Goal: Information Seeking & Learning: Learn about a topic

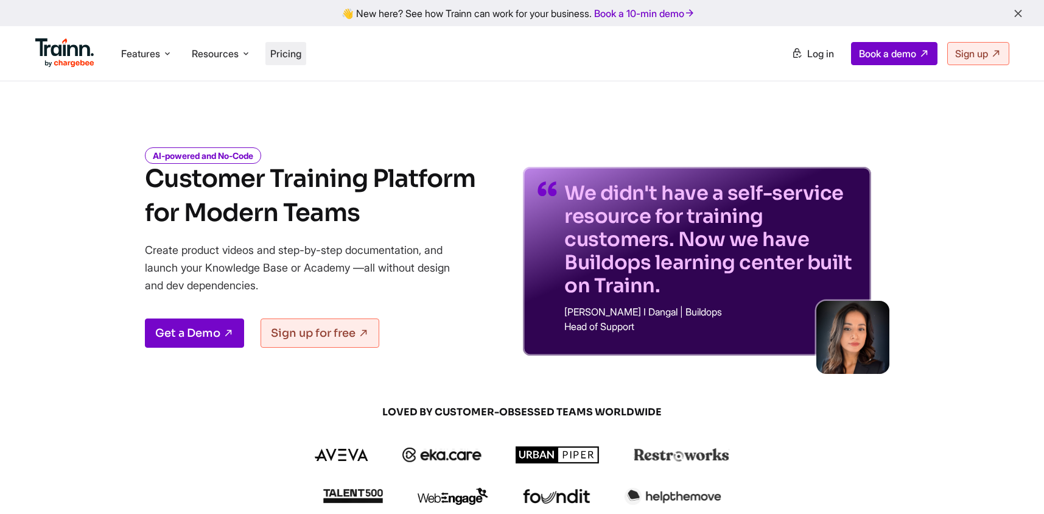
click at [287, 51] on span "Pricing" at bounding box center [285, 53] width 31 height 12
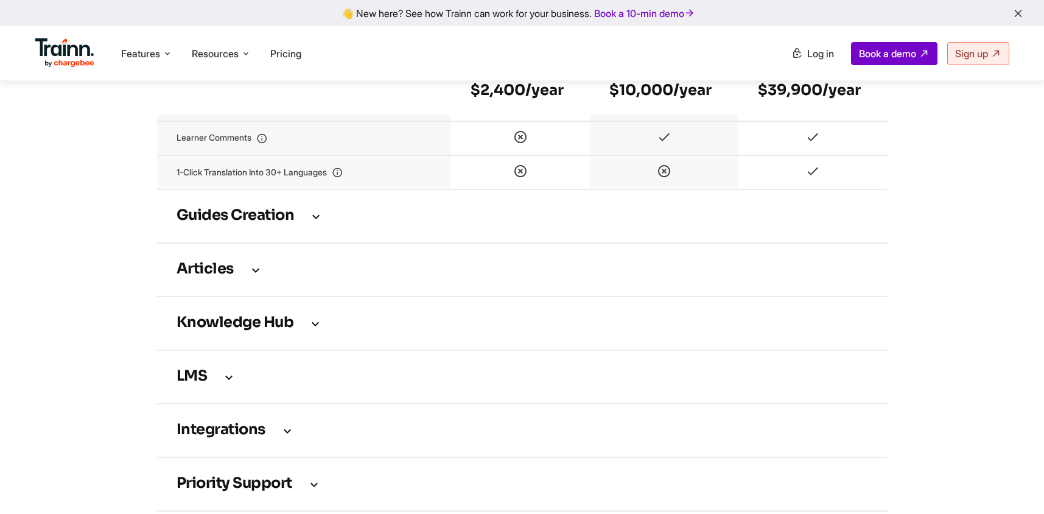
scroll to position [1640, 0]
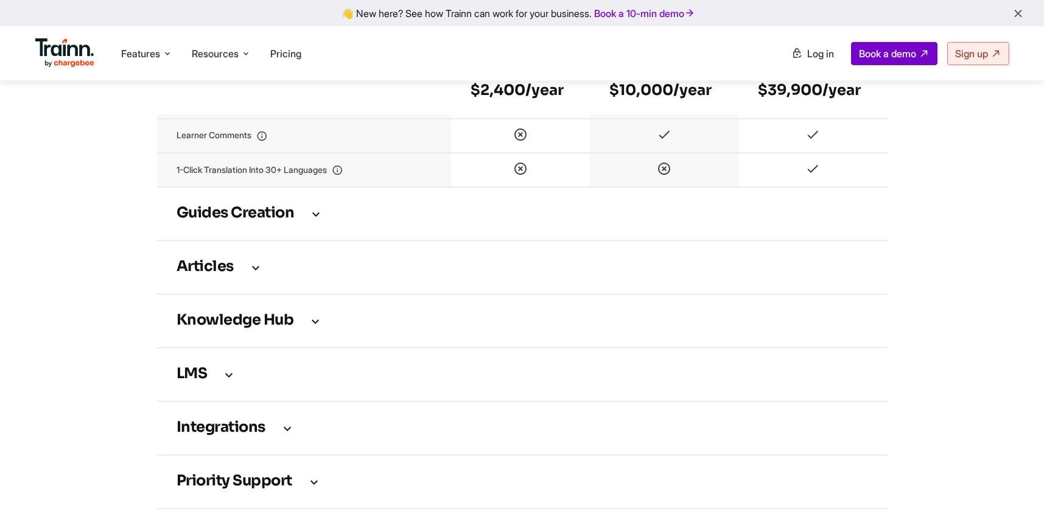
click at [272, 219] on h3 "Guides creation" at bounding box center [523, 213] width 692 height 13
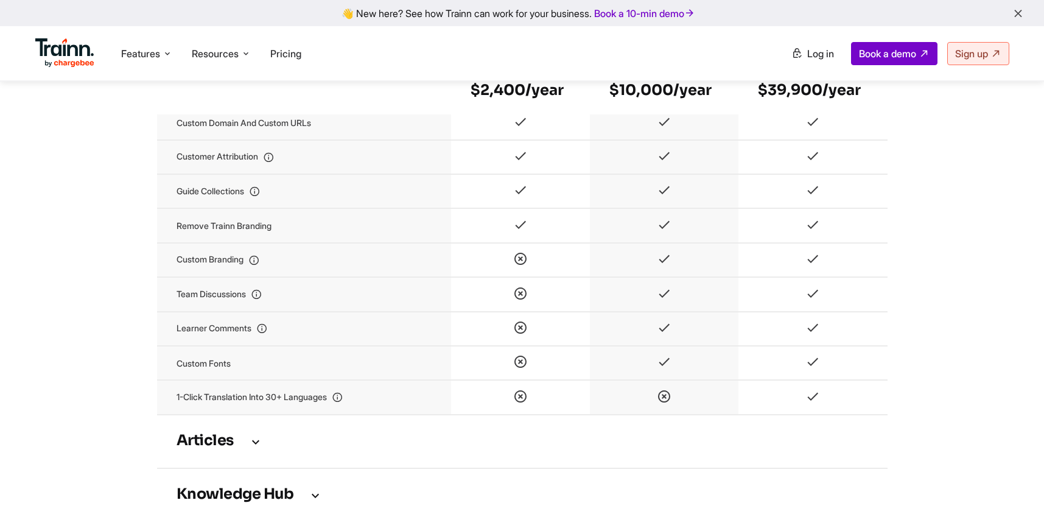
scroll to position [2097, 0]
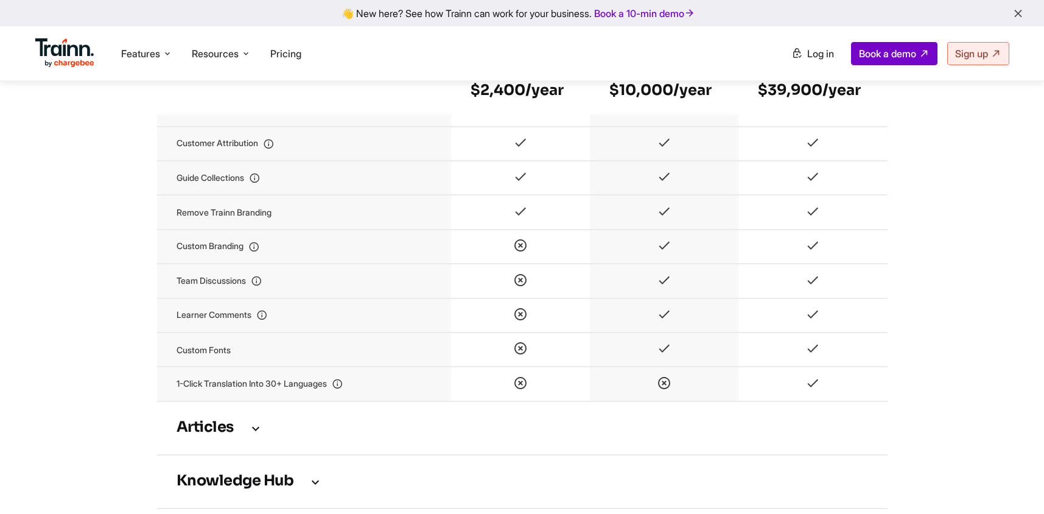
click at [228, 430] on h3 "Articles" at bounding box center [523, 427] width 692 height 13
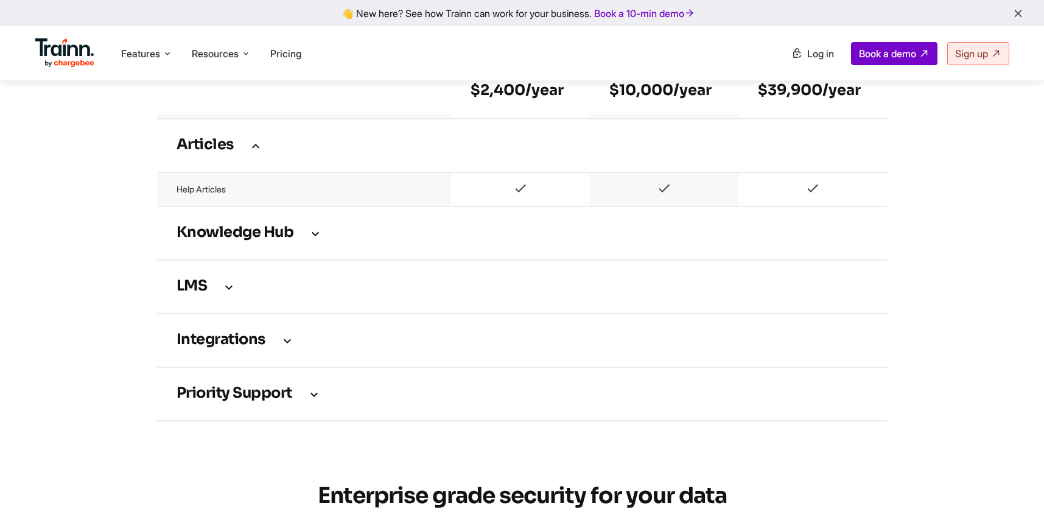
scroll to position [2372, 0]
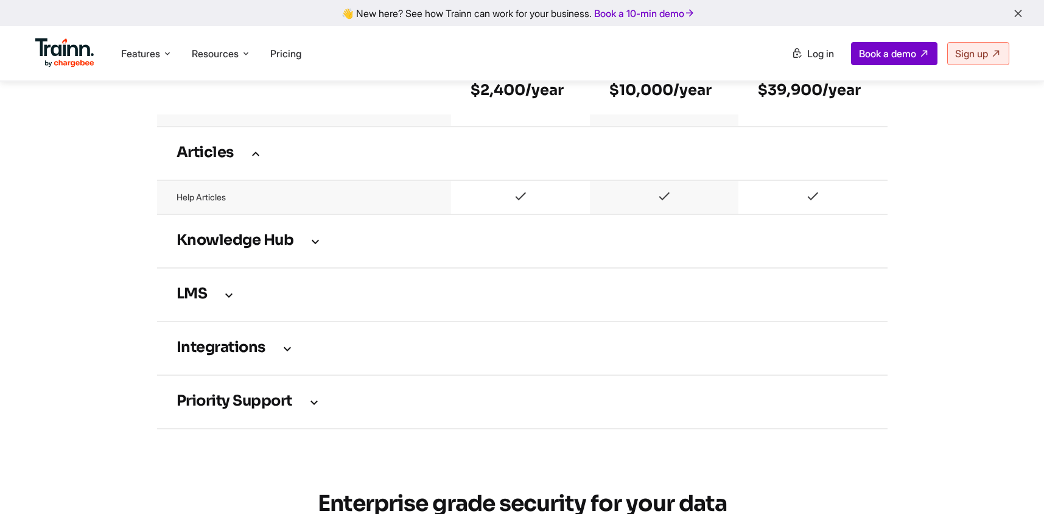
click at [272, 248] on h3 "Knowledge Hub" at bounding box center [523, 240] width 692 height 13
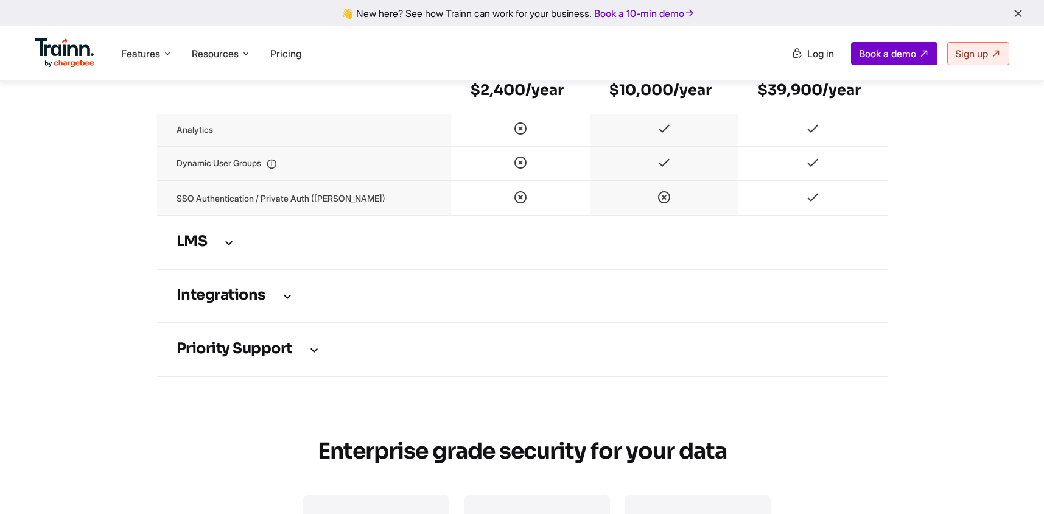
scroll to position [2707, 0]
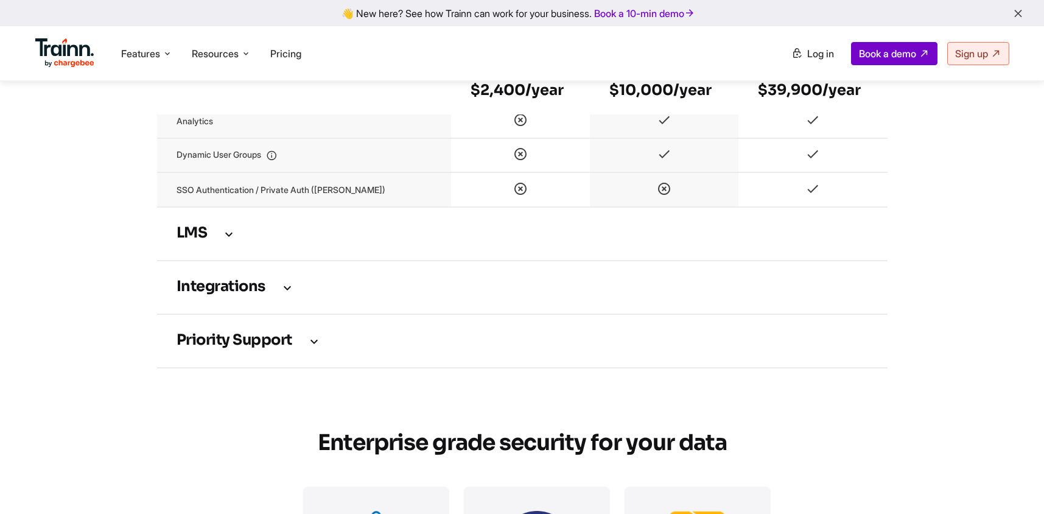
click at [229, 236] on icon at bounding box center [229, 233] width 15 height 13
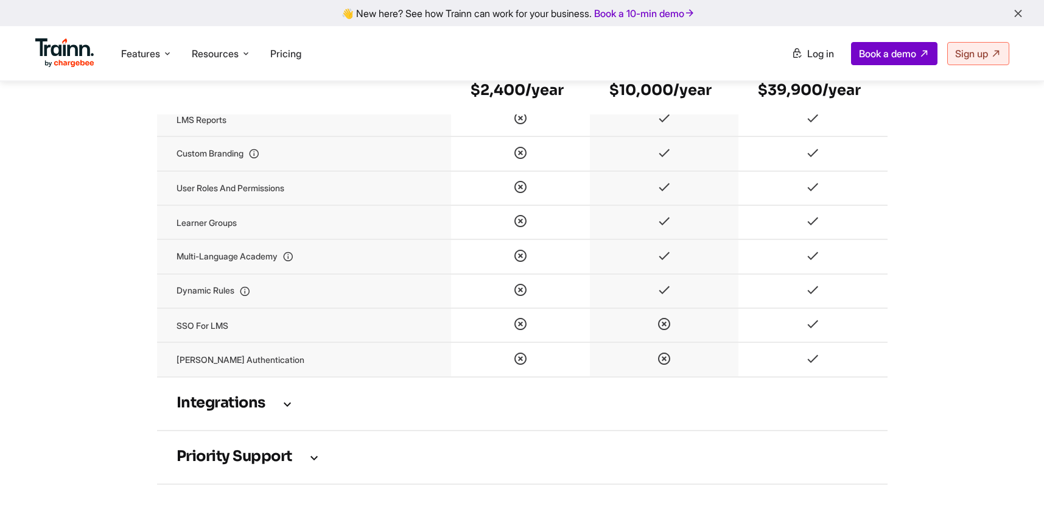
scroll to position [3004, 0]
click at [243, 408] on h3 "Integrations" at bounding box center [523, 401] width 692 height 13
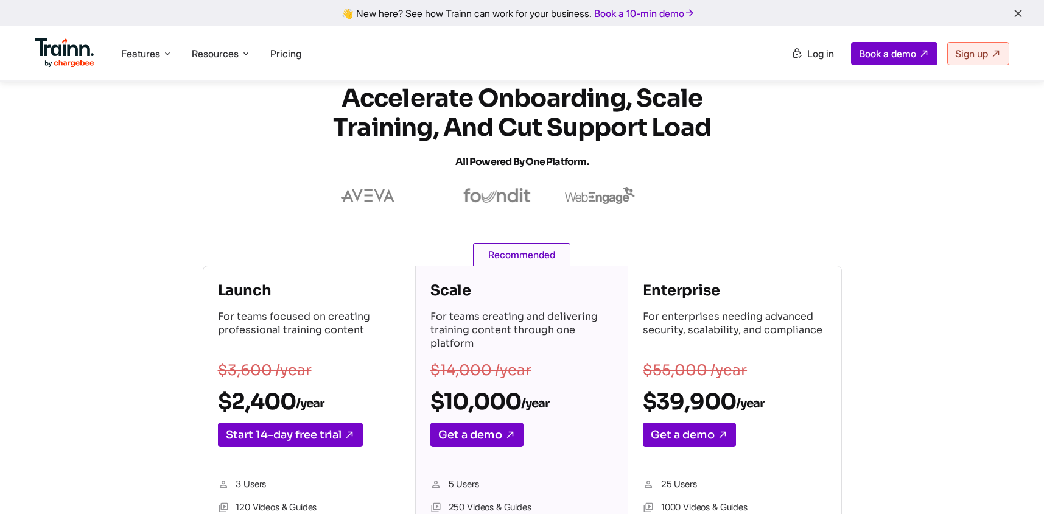
scroll to position [0, 0]
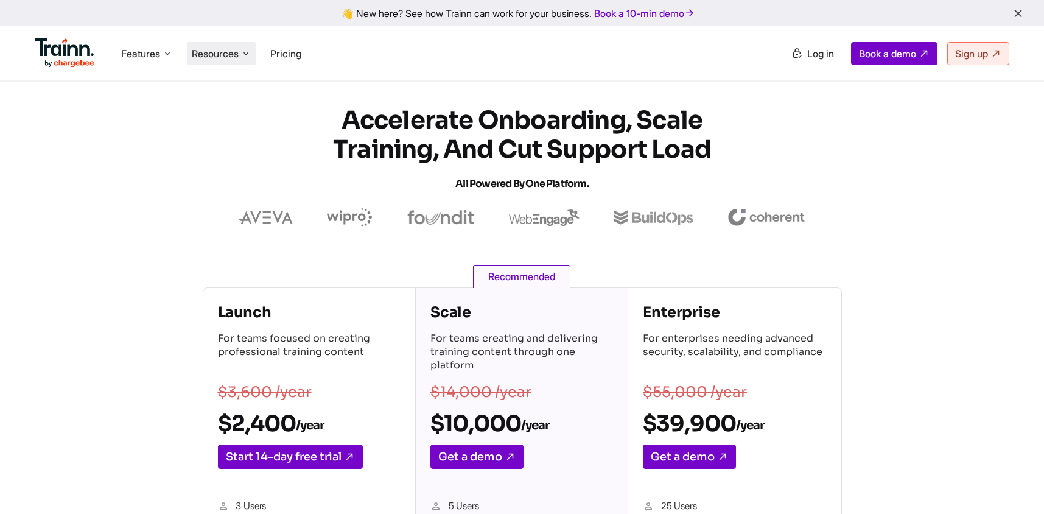
click at [236, 61] on li "Resources Resources Trainn Help Center Help videos to get you started. Trainn B…" at bounding box center [221, 53] width 69 height 23
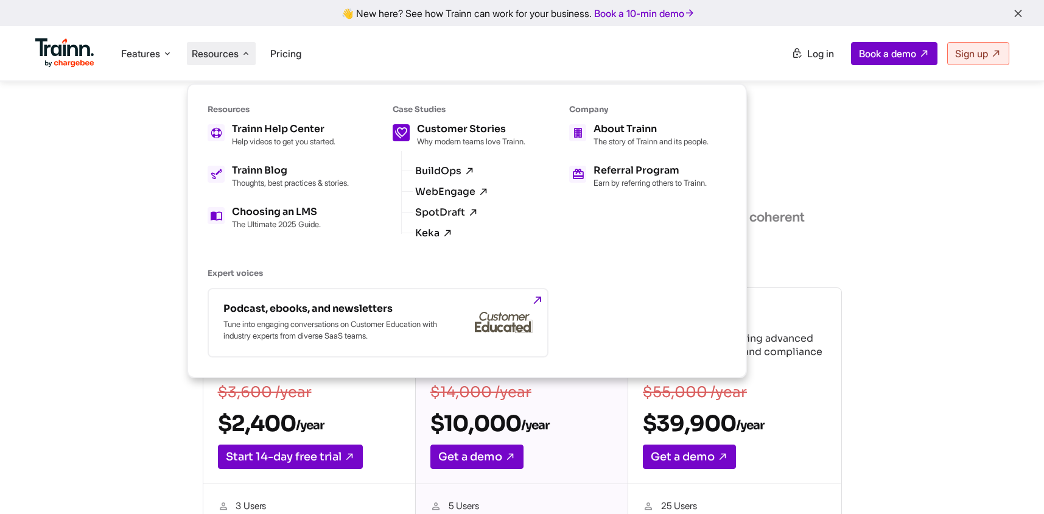
click at [449, 128] on h5 "Customer Stories" at bounding box center [471, 129] width 108 height 10
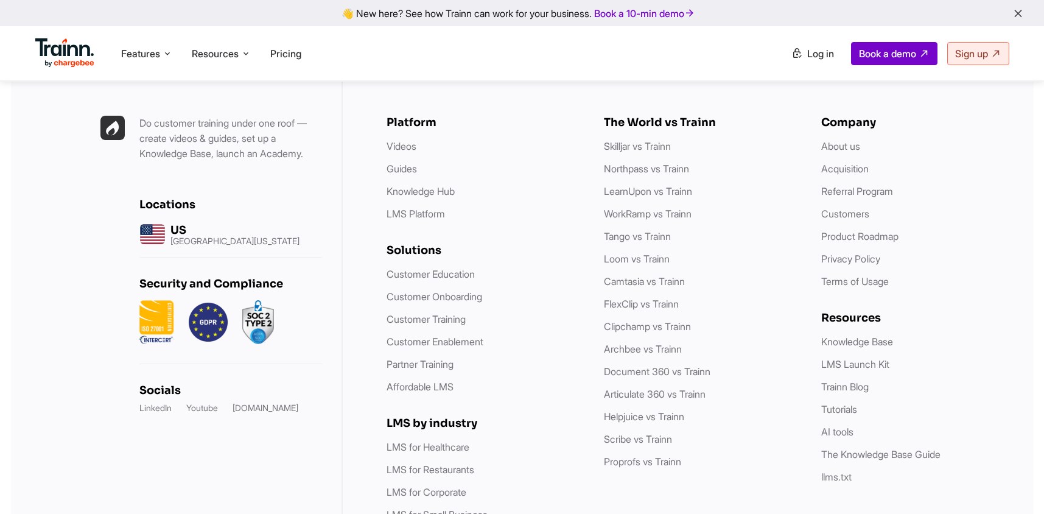
scroll to position [1289, 0]
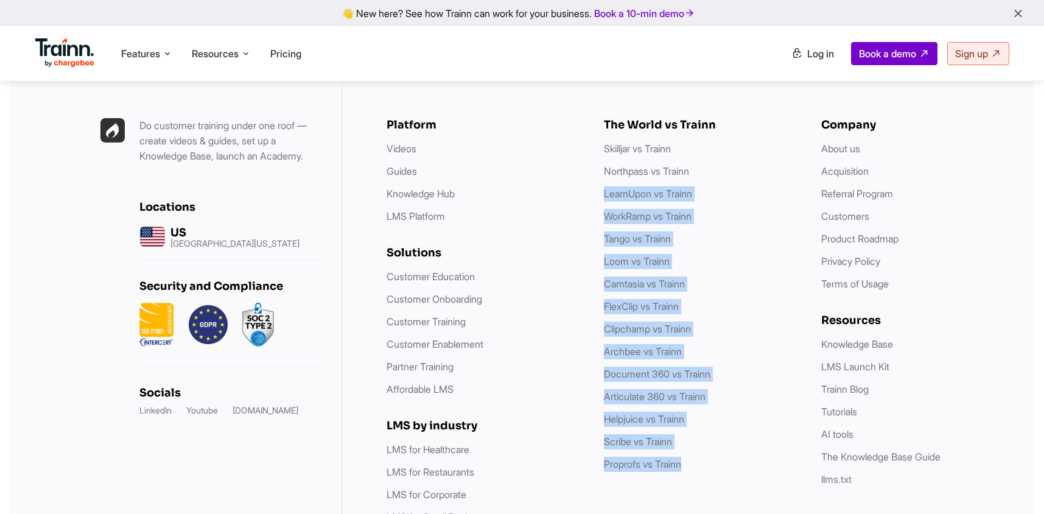
drag, startPoint x: 651, startPoint y: 500, endPoint x: 596, endPoint y: 162, distance: 342.9
click at [595, 162] on div "Platform Videos Guides Knowledge Hub LMS Platform Solutions Customer Education …" at bounding box center [701, 344] width 628 height 452
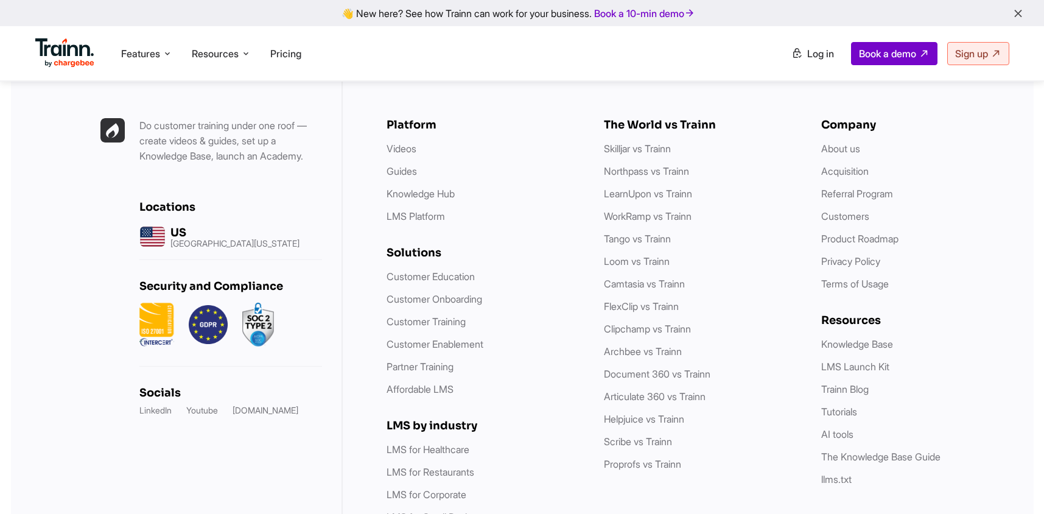
click at [589, 143] on div "Platform Videos Guides Knowledge Hub LMS Platform Solutions Customer Education …" at bounding box center [701, 344] width 628 height 452
drag, startPoint x: 589, startPoint y: 143, endPoint x: 684, endPoint y: 469, distance: 340.0
click at [684, 469] on div "Platform Videos Guides Knowledge Hub LMS Platform Solutions Customer Education …" at bounding box center [701, 344] width 628 height 452
click at [685, 502] on div "The World vs Trainn Skilljar vs Trainn Northpass vs Trainn LearnUpon vs Trainn …" at bounding box center [700, 344] width 193 height 452
drag, startPoint x: 691, startPoint y: 484, endPoint x: 601, endPoint y: 150, distance: 346.0
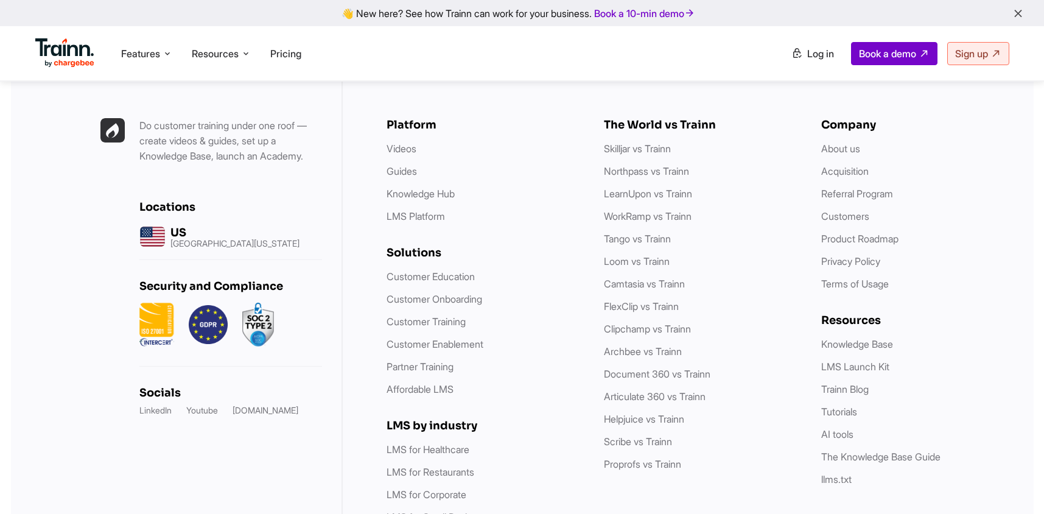
click at [601, 150] on div "Platform Videos Guides Knowledge Hub LMS Platform Solutions Customer Education …" at bounding box center [701, 344] width 628 height 452
copy ul "Skilljar vs Trainn Northpass vs Trainn LearnUpon vs Trainn WorkRamp vs Trainn T…"
